Goal: Transaction & Acquisition: Purchase product/service

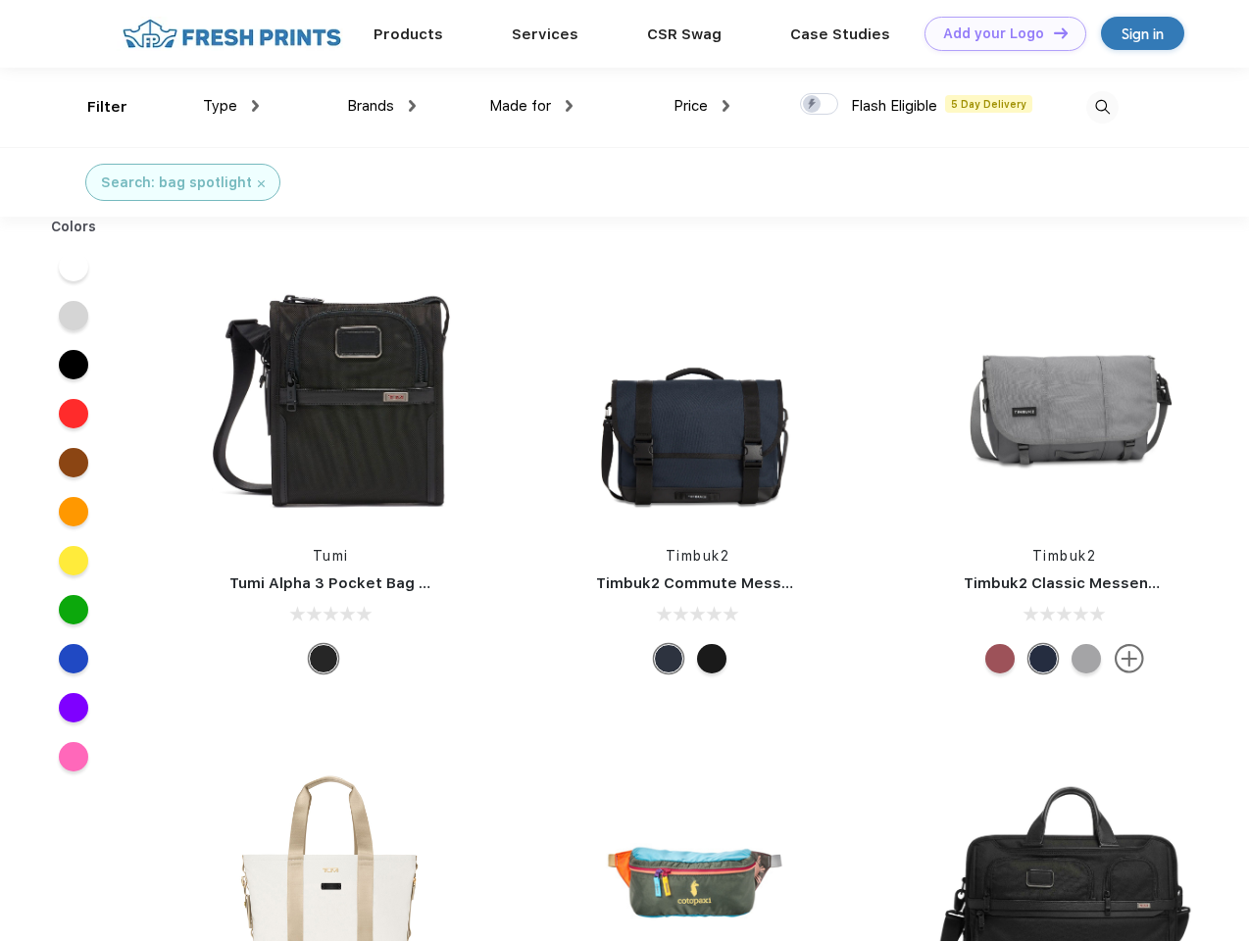
scroll to position [1, 0]
click at [998, 33] on link "Add your Logo Design Tool" at bounding box center [1006, 34] width 162 height 34
click at [0, 0] on div "Design Tool" at bounding box center [0, 0] width 0 height 0
click at [1052, 32] on link "Add your Logo Design Tool" at bounding box center [1006, 34] width 162 height 34
click at [94, 107] on div "Filter" at bounding box center [107, 107] width 40 height 23
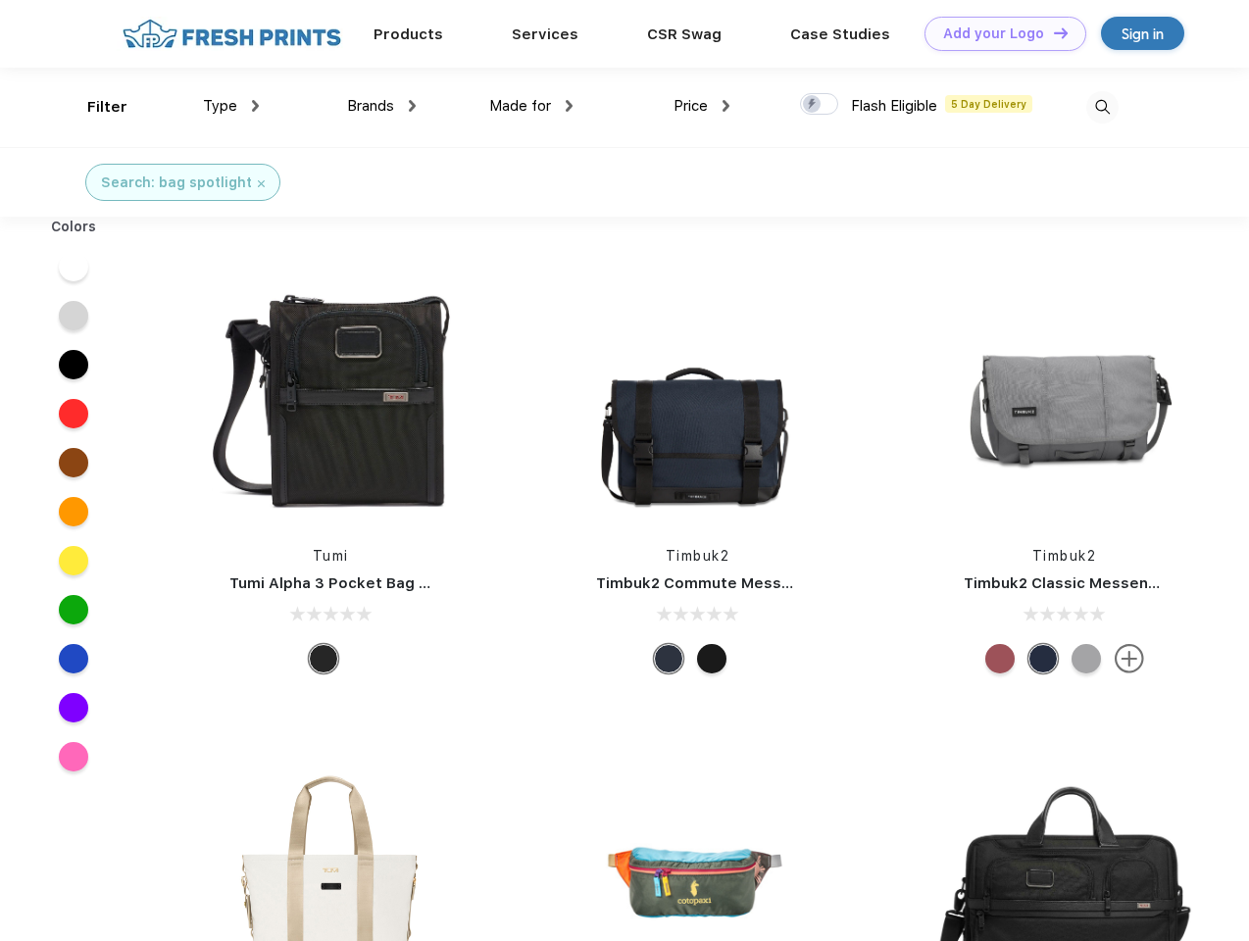
click at [231, 106] on span "Type" at bounding box center [220, 106] width 34 height 18
click at [381, 106] on span "Brands" at bounding box center [370, 106] width 47 height 18
click at [531, 106] on span "Made for" at bounding box center [520, 106] width 62 height 18
click at [702, 106] on span "Price" at bounding box center [691, 106] width 34 height 18
click at [820, 105] on div at bounding box center [819, 104] width 38 height 22
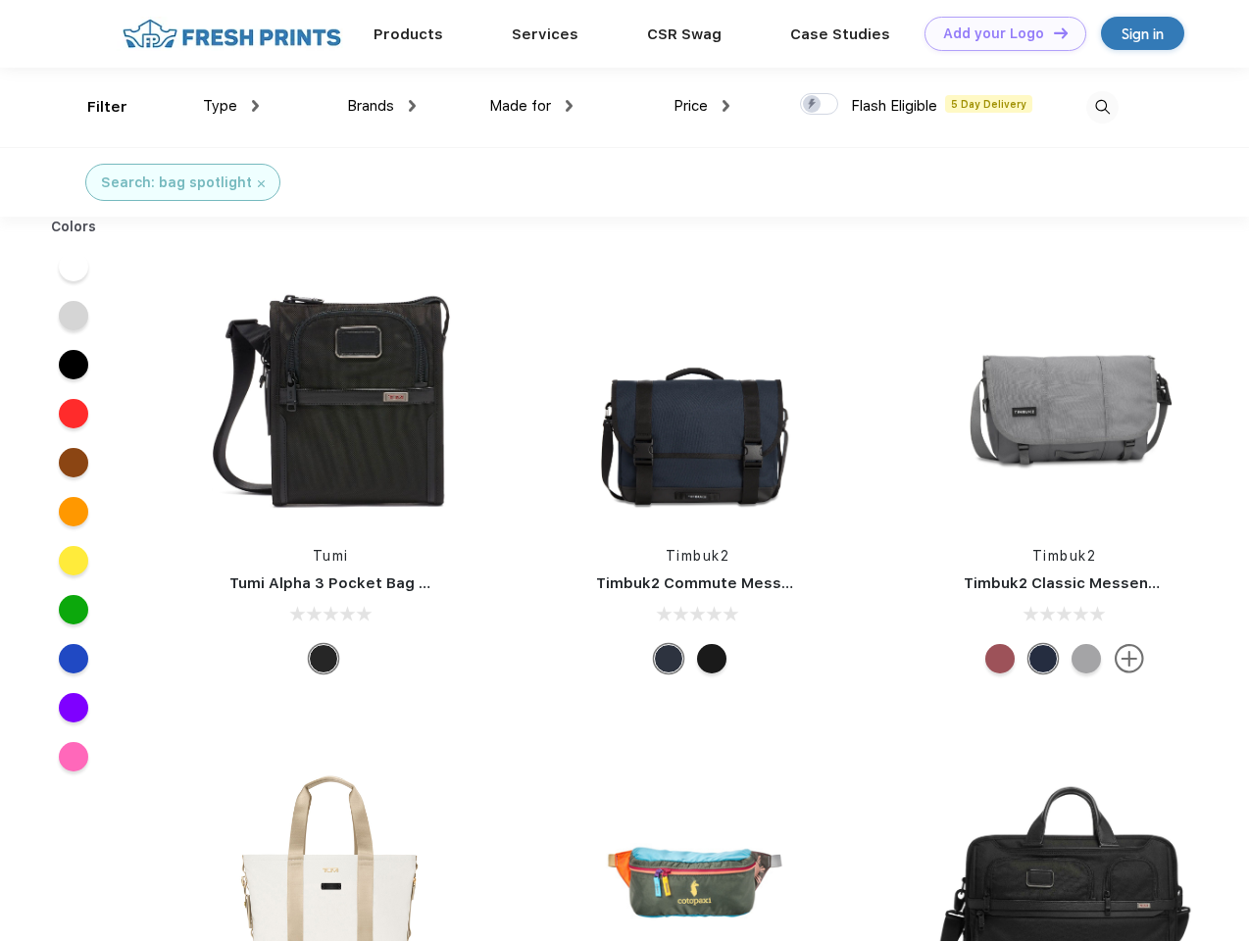
click at [813, 105] on input "checkbox" at bounding box center [806, 98] width 13 height 13
click at [1102, 107] on img at bounding box center [1103, 107] width 32 height 32
